Goal: Task Accomplishment & Management: Use online tool/utility

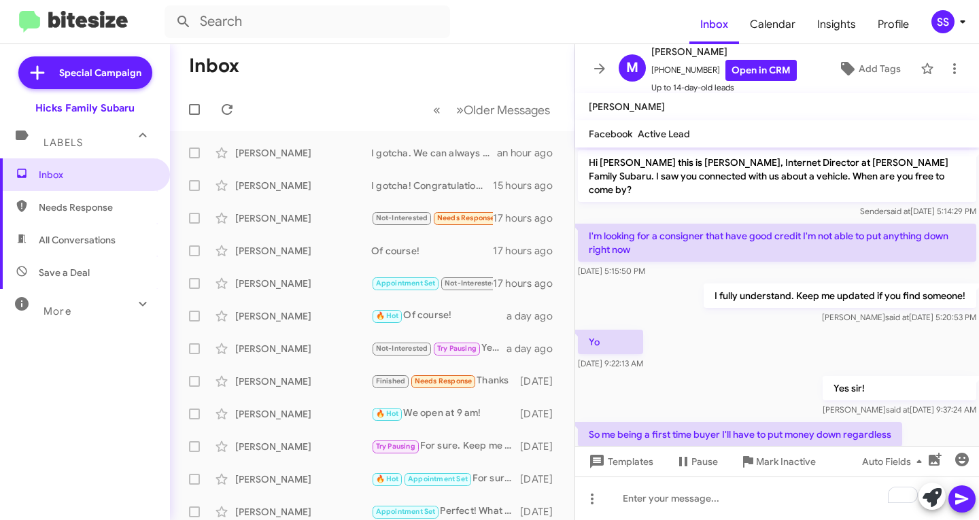
scroll to position [451, 0]
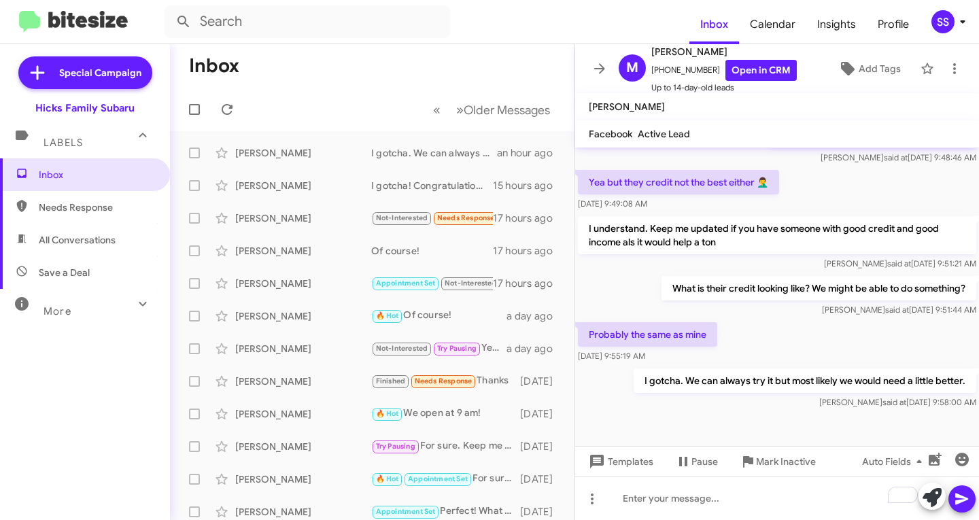
click at [73, 273] on span "Save a Deal" at bounding box center [64, 273] width 51 height 14
type input "in:not-interested"
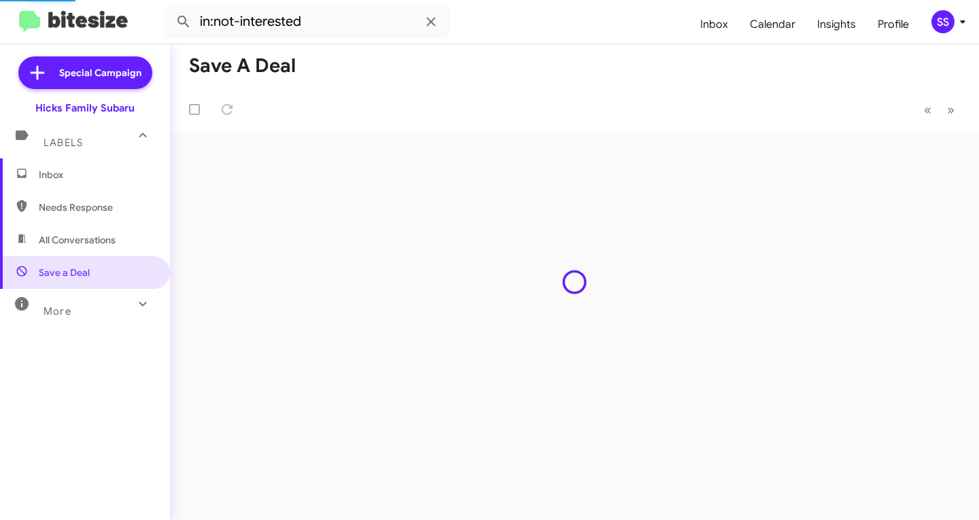
click at [86, 171] on span "Inbox" at bounding box center [97, 175] width 116 height 14
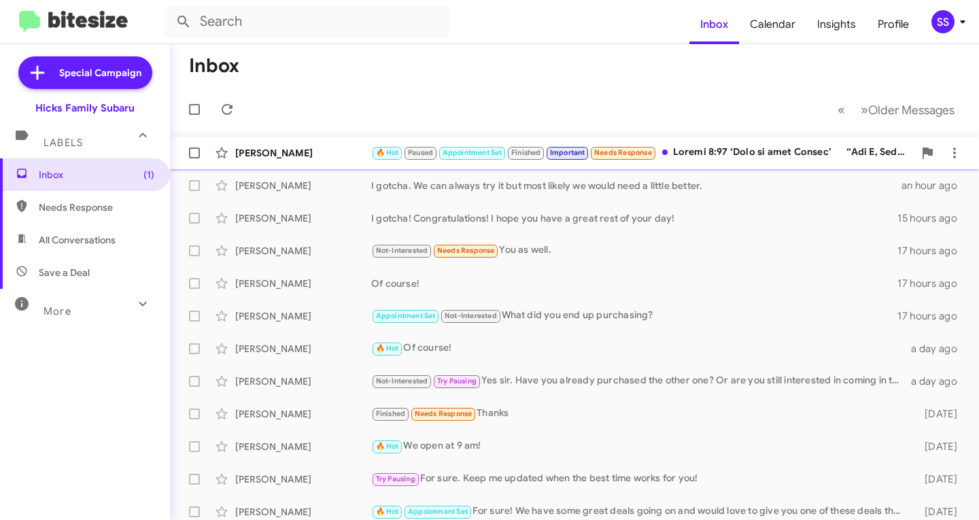
click at [681, 148] on div "🔥 Hot Paused Appointment Set Finished Important Needs Response" at bounding box center [642, 153] width 543 height 16
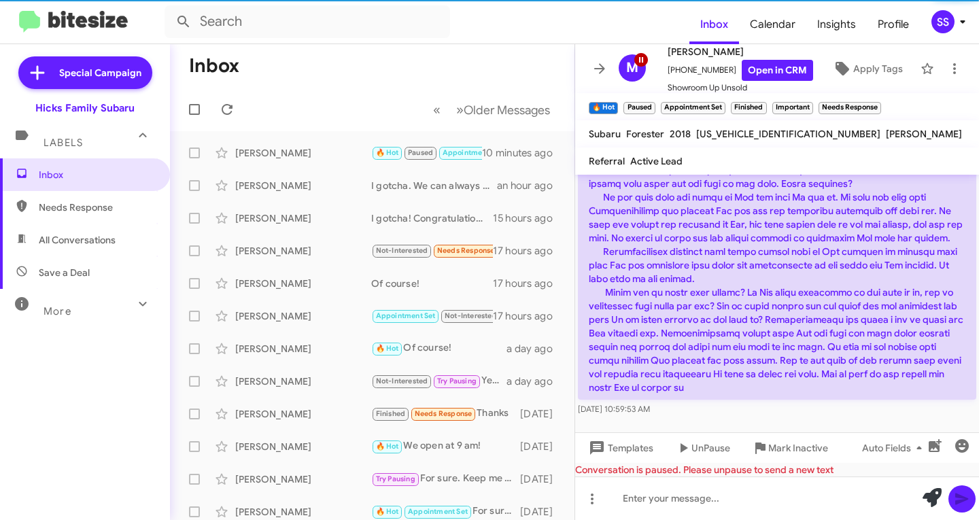
scroll to position [1841, 0]
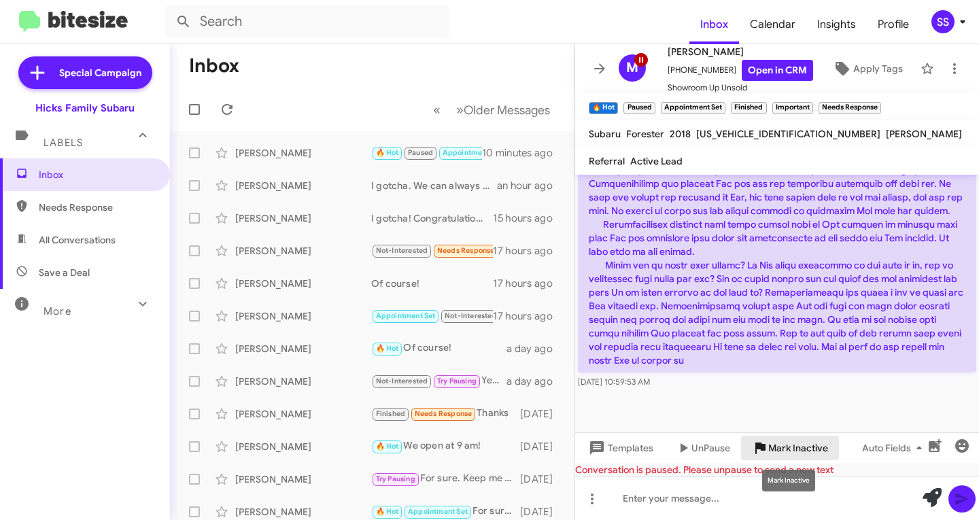
click at [769, 444] on span "Mark Inactive" at bounding box center [799, 448] width 60 height 24
